Goal: Check status: Check status

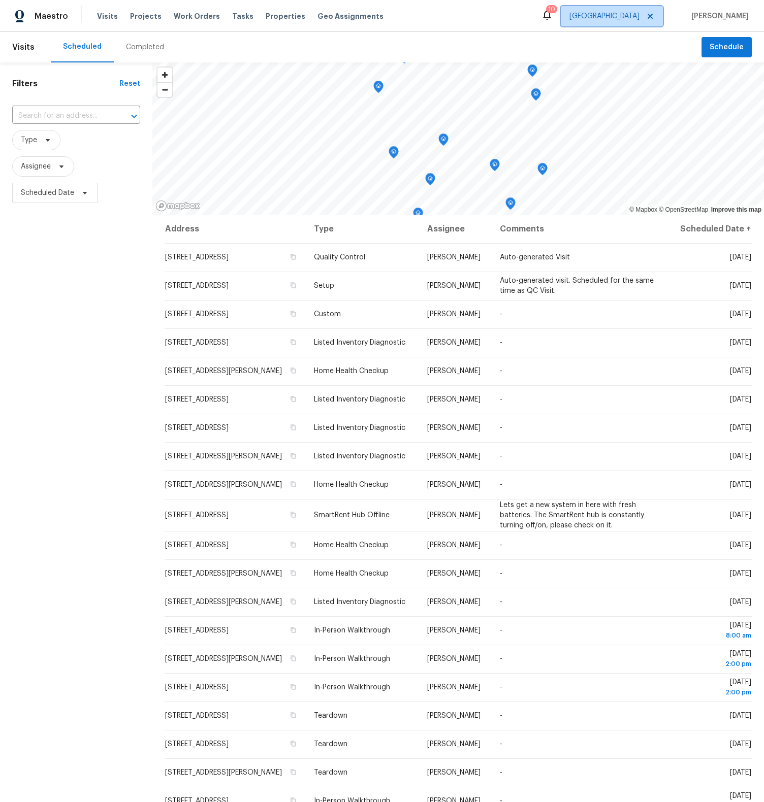
click at [654, 15] on icon at bounding box center [650, 16] width 8 height 8
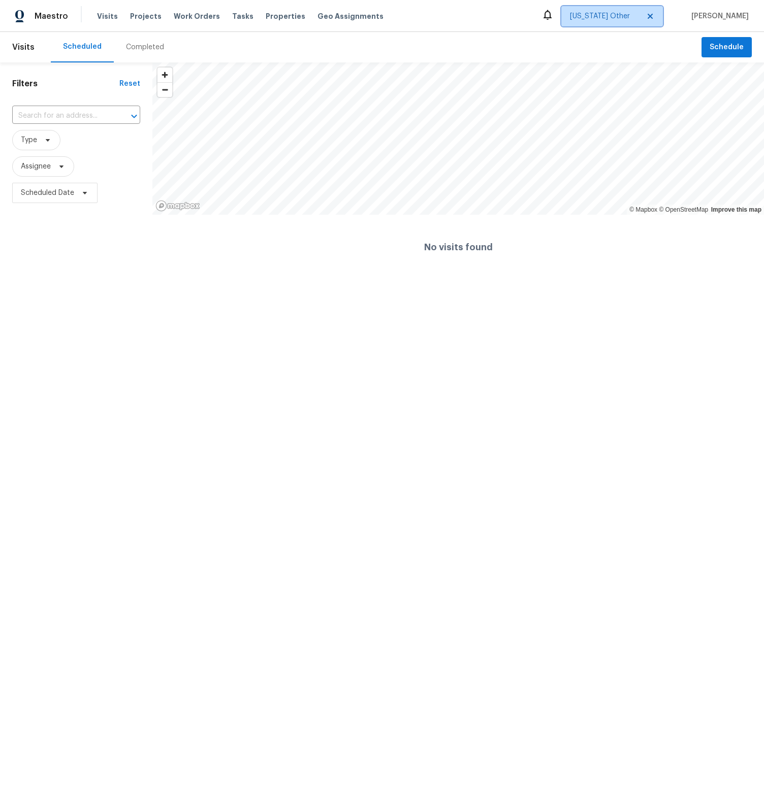
click at [634, 20] on span "[US_STATE] Other" at bounding box center [605, 16] width 70 height 10
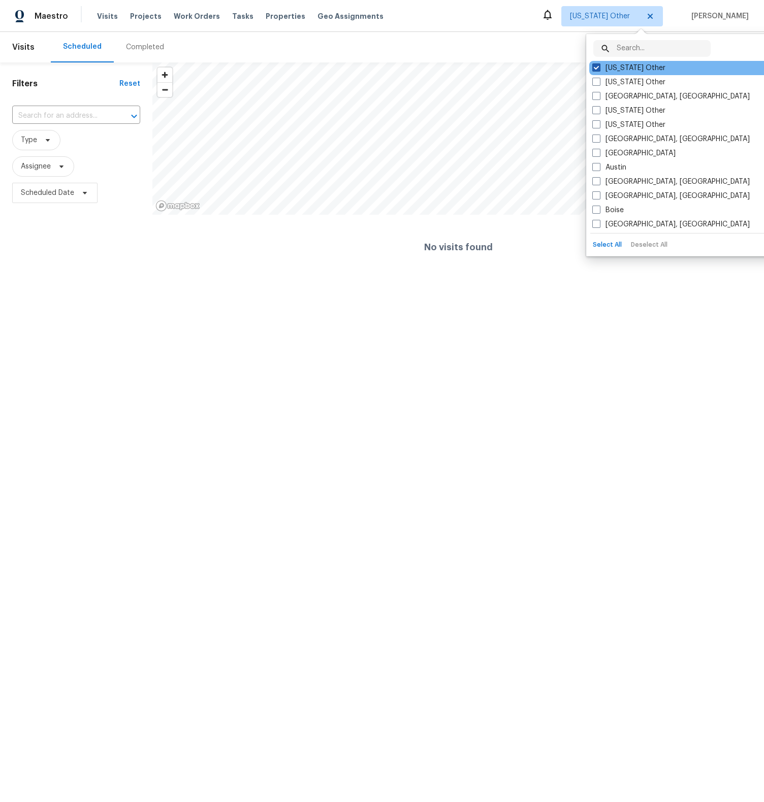
click at [604, 69] on label "[US_STATE] Other" at bounding box center [628, 68] width 73 height 10
click at [599, 69] on input "[US_STATE] Other" at bounding box center [595, 66] width 7 height 7
checkbox input "true"
click at [632, 48] on input "text" at bounding box center [664, 48] width 94 height 17
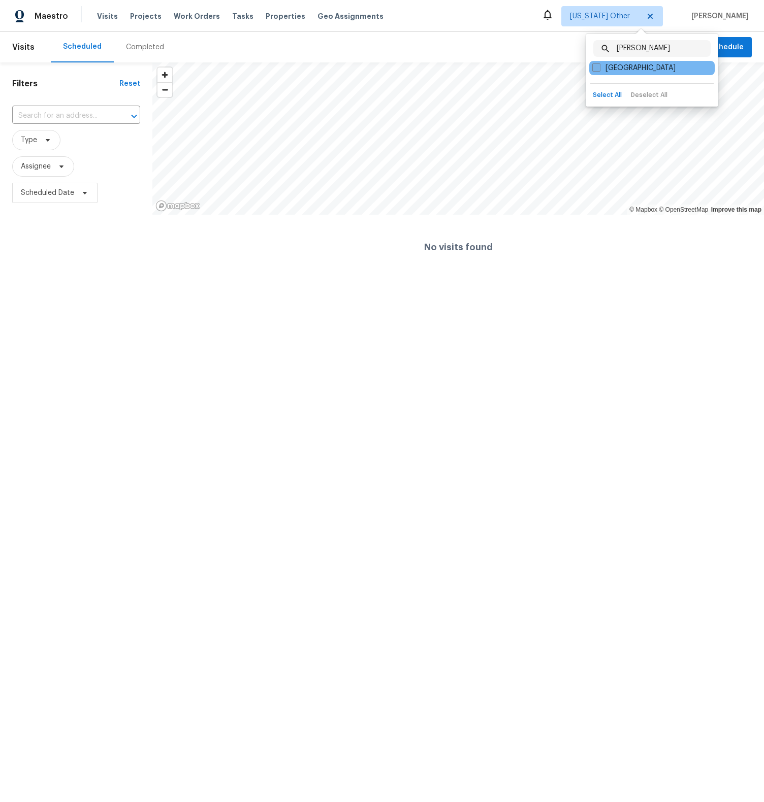
type input "[PERSON_NAME]"
click at [624, 64] on label "[GEOGRAPHIC_DATA]" at bounding box center [633, 68] width 83 height 10
click at [599, 64] on input "[GEOGRAPHIC_DATA]" at bounding box center [595, 66] width 7 height 7
checkbox input "true"
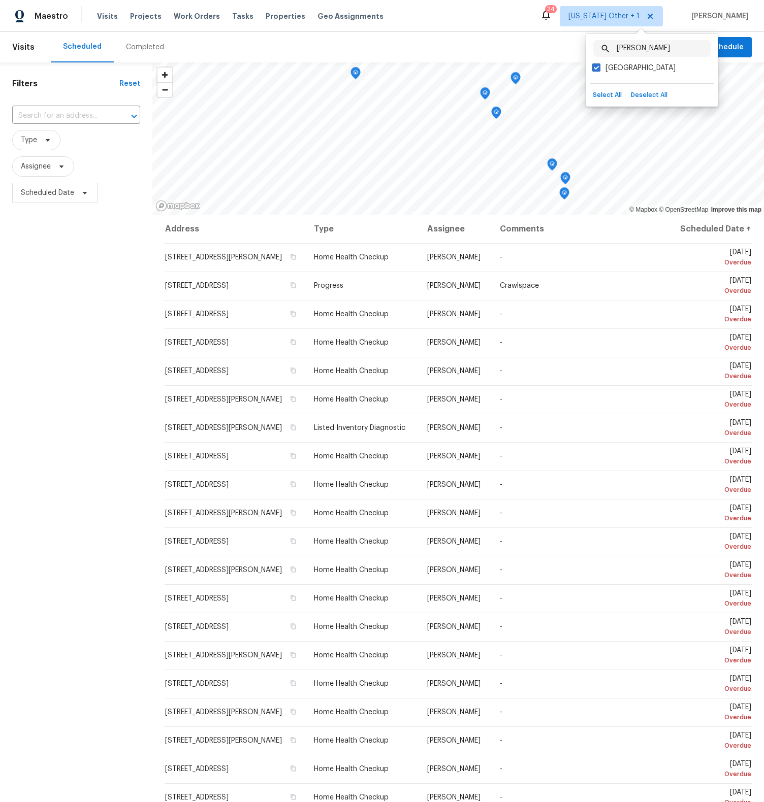
click at [504, 42] on div "Scheduled Completed" at bounding box center [376, 47] width 651 height 30
click at [190, 20] on span "Work Orders" at bounding box center [197, 16] width 46 height 10
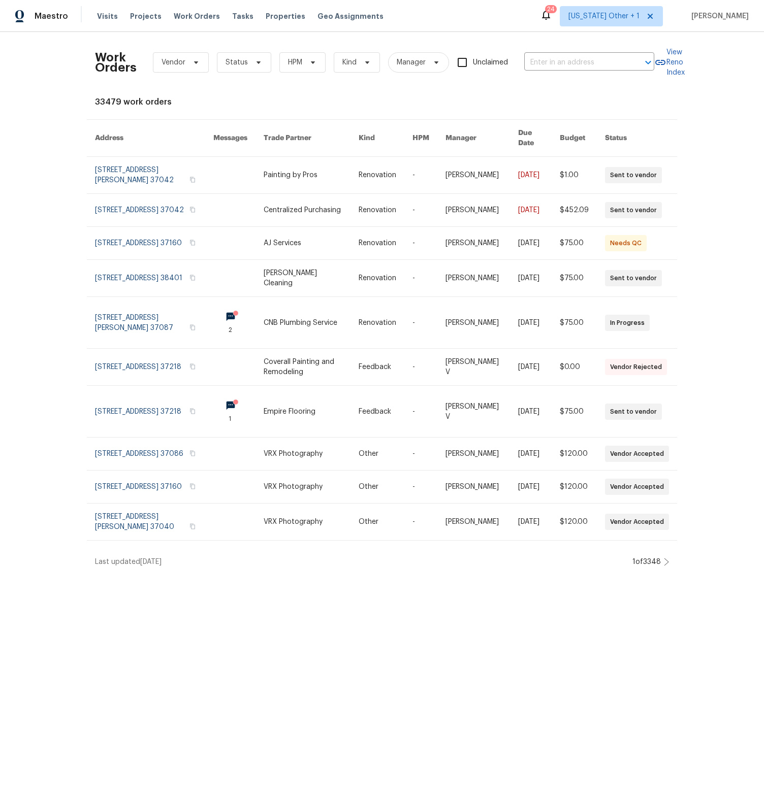
click at [232, 12] on div "Tasks" at bounding box center [242, 16] width 21 height 11
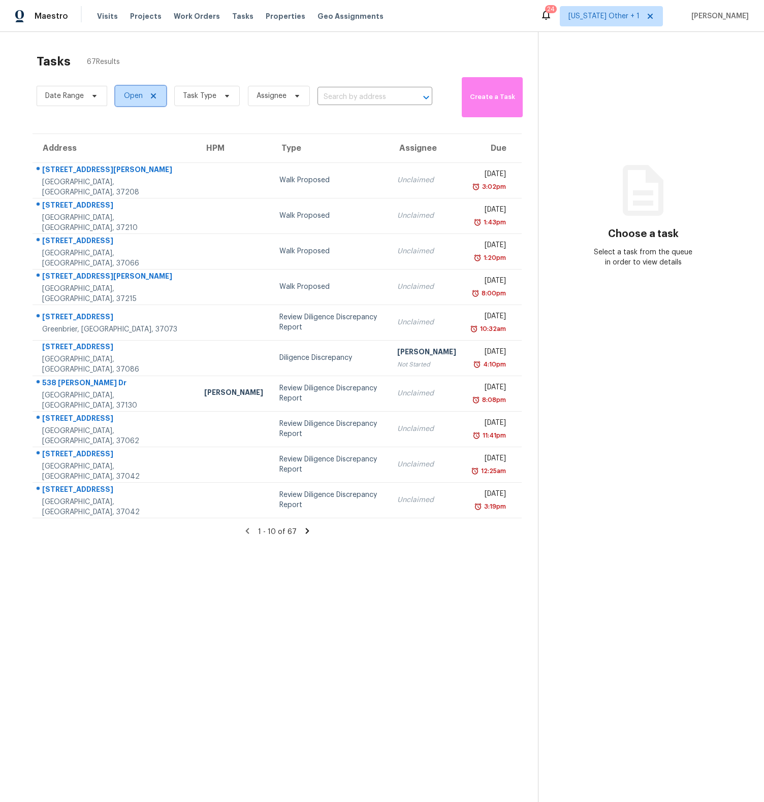
click at [152, 94] on icon at bounding box center [153, 95] width 5 height 5
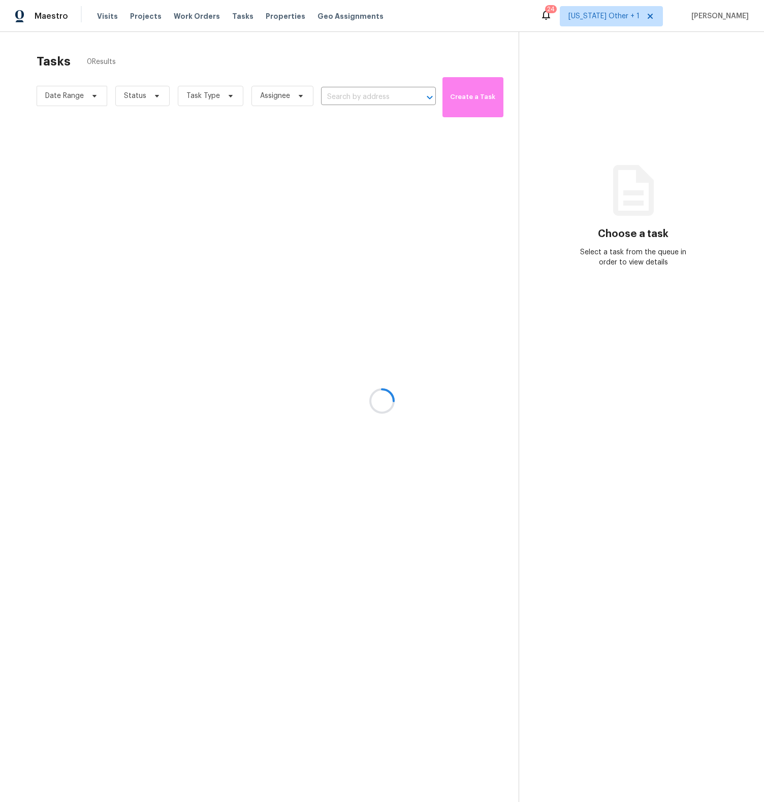
click at [381, 97] on div at bounding box center [382, 401] width 764 height 802
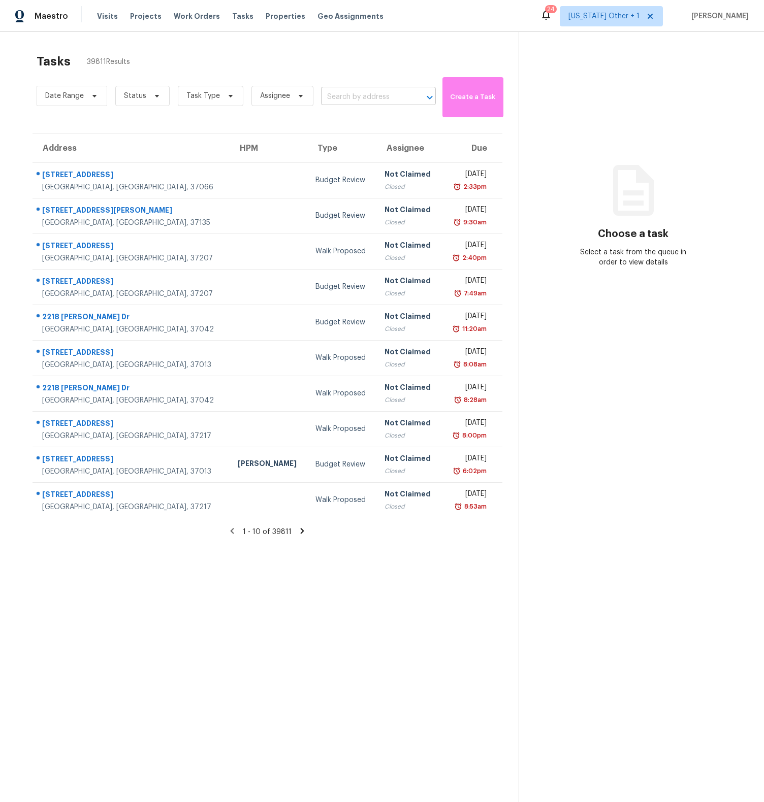
click at [374, 97] on input "text" at bounding box center [364, 97] width 86 height 16
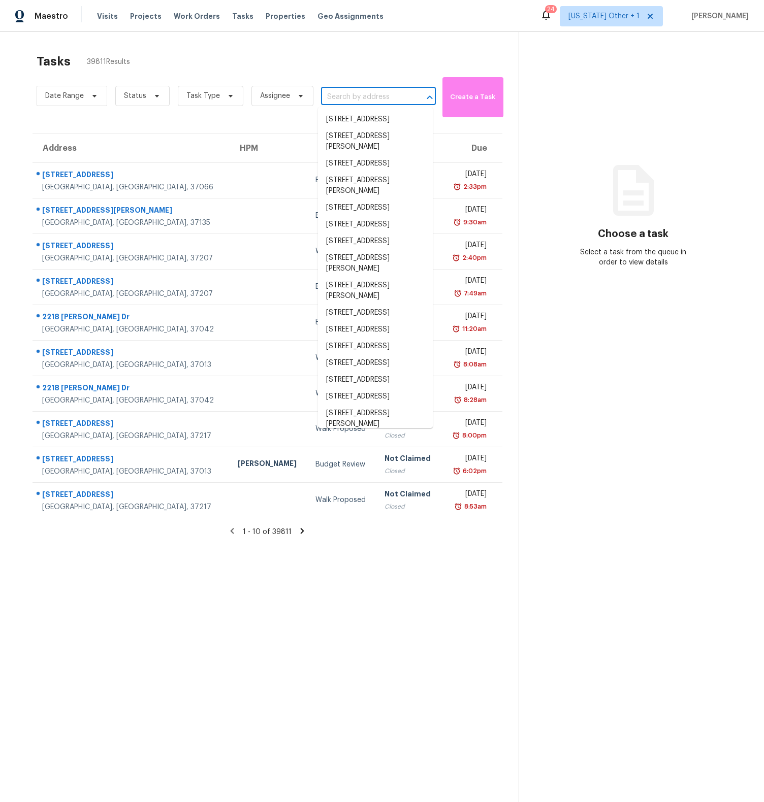
paste input "[STREET_ADDRESS]"
type input "[STREET_ADDRESS]"
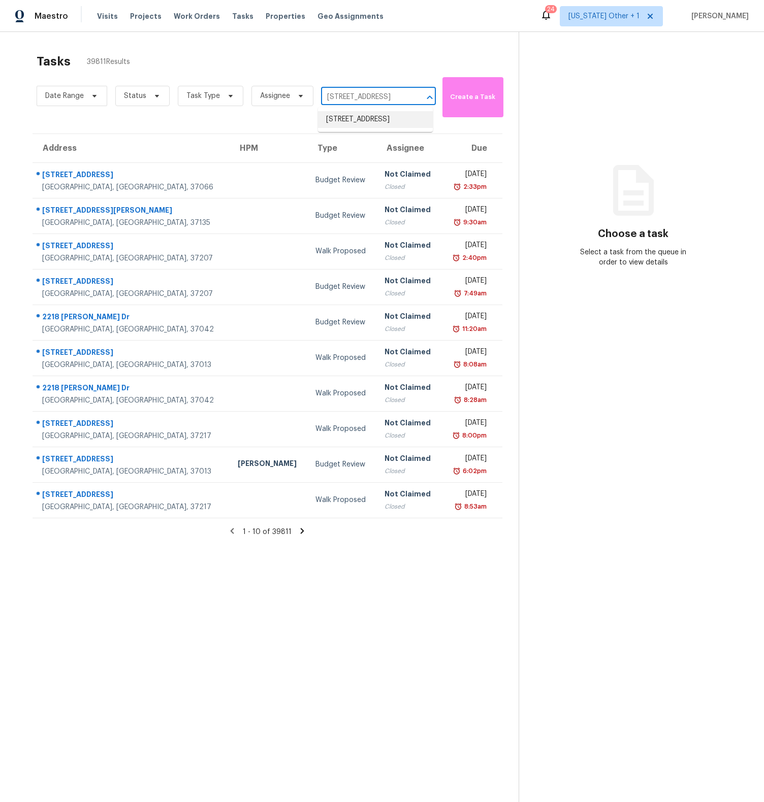
click at [372, 117] on li "[STREET_ADDRESS]" at bounding box center [375, 119] width 115 height 17
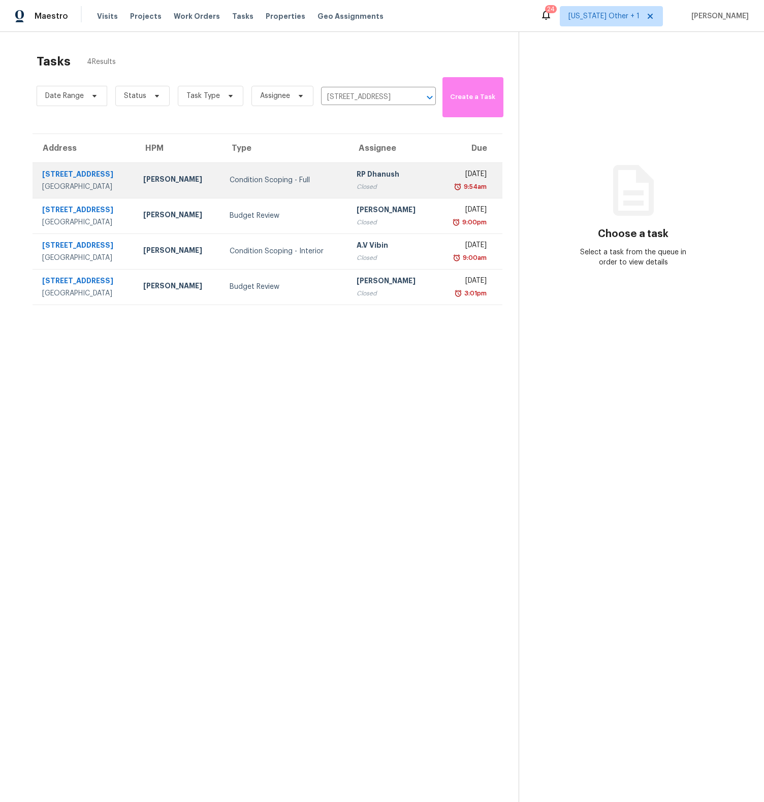
click at [72, 176] on div "[STREET_ADDRESS]" at bounding box center [84, 175] width 85 height 13
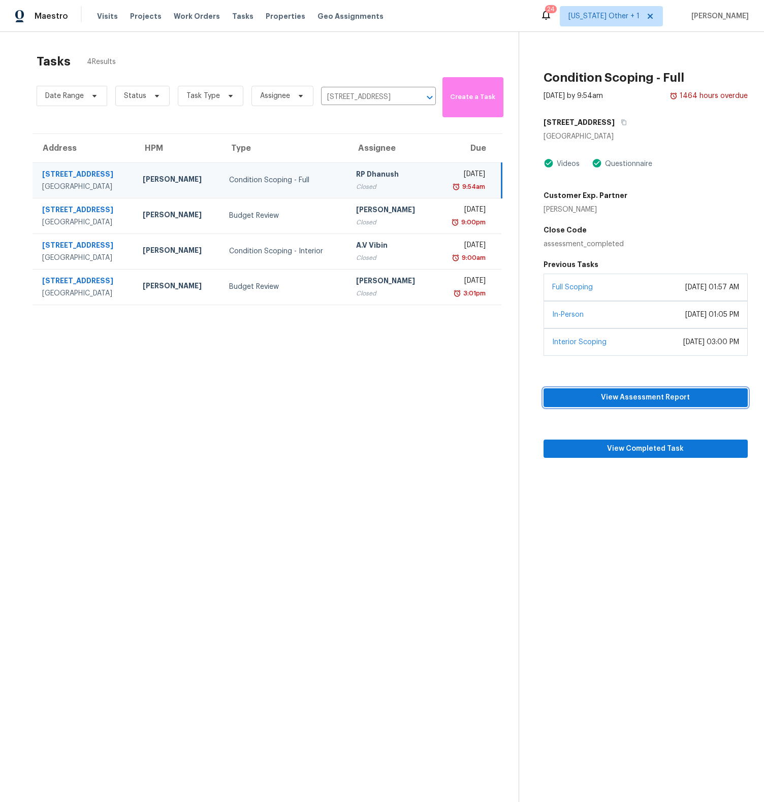
click at [655, 397] on span "View Assessment Report" at bounding box center [646, 398] width 188 height 13
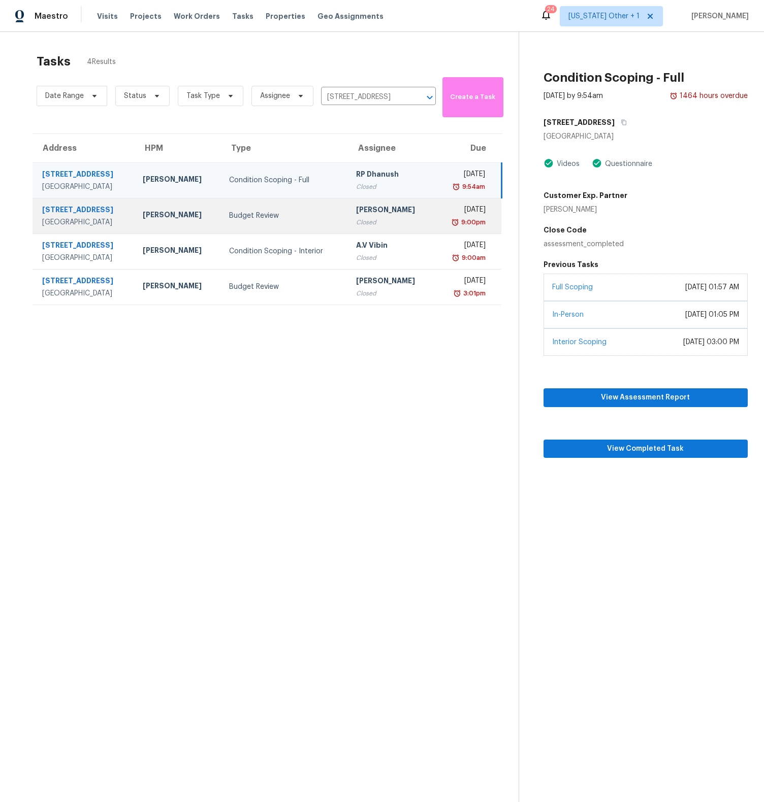
click at [277, 215] on div "Budget Review" at bounding box center [284, 216] width 111 height 10
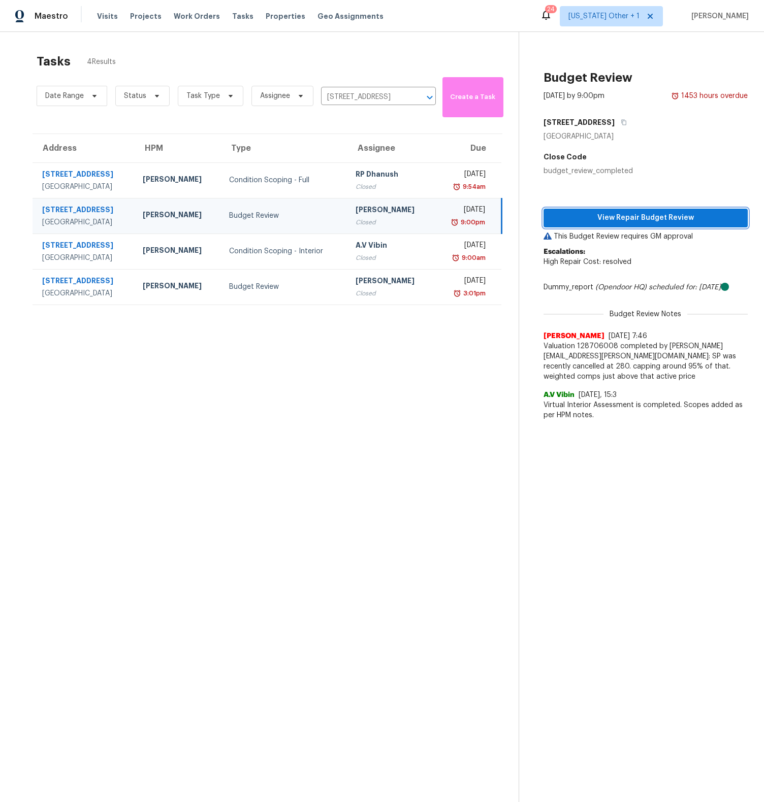
click at [632, 219] on span "View Repair Budget Review" at bounding box center [646, 218] width 188 height 13
